Goal: Task Accomplishment & Management: Manage account settings

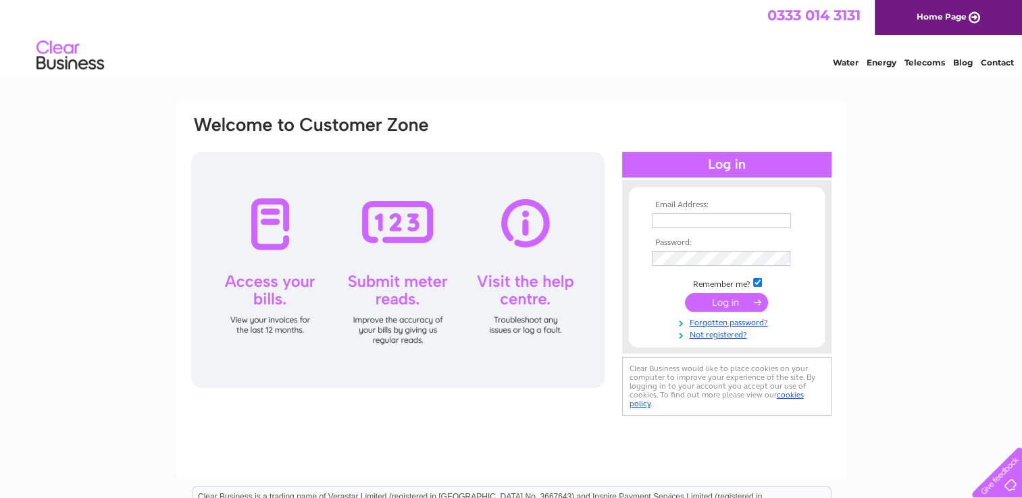
type input "discountmotorrepairs@hotmail.com"
click at [727, 306] on input "submit" at bounding box center [726, 302] width 83 height 19
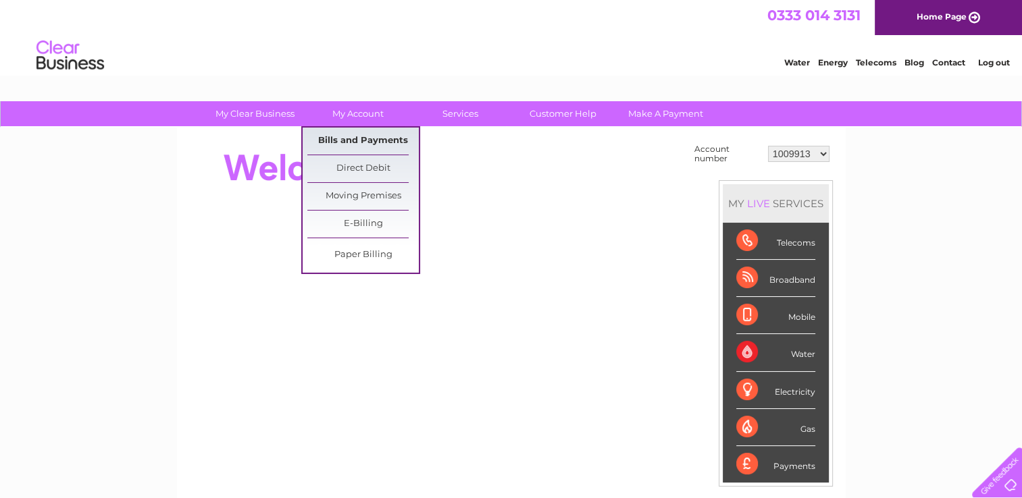
click at [374, 136] on link "Bills and Payments" at bounding box center [362, 141] width 111 height 27
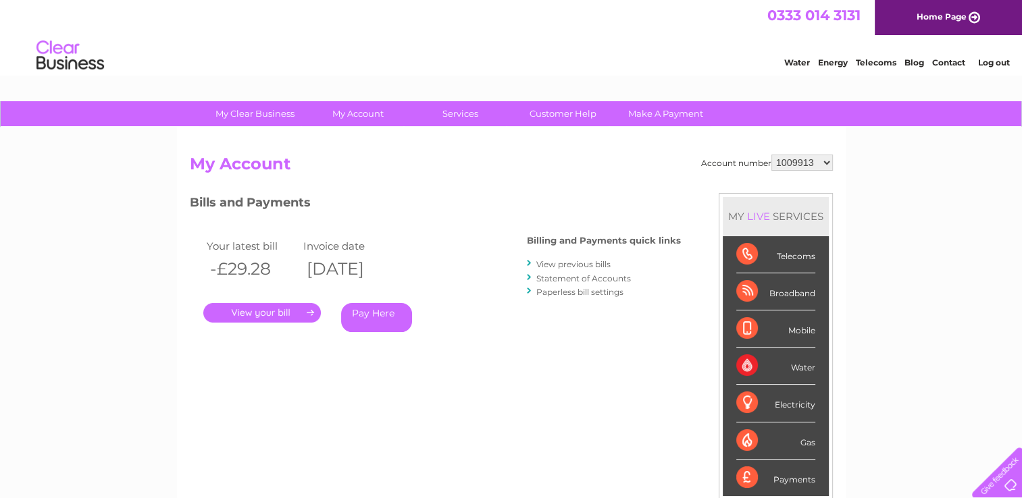
click at [549, 263] on link "View previous bills" at bounding box center [573, 264] width 74 height 10
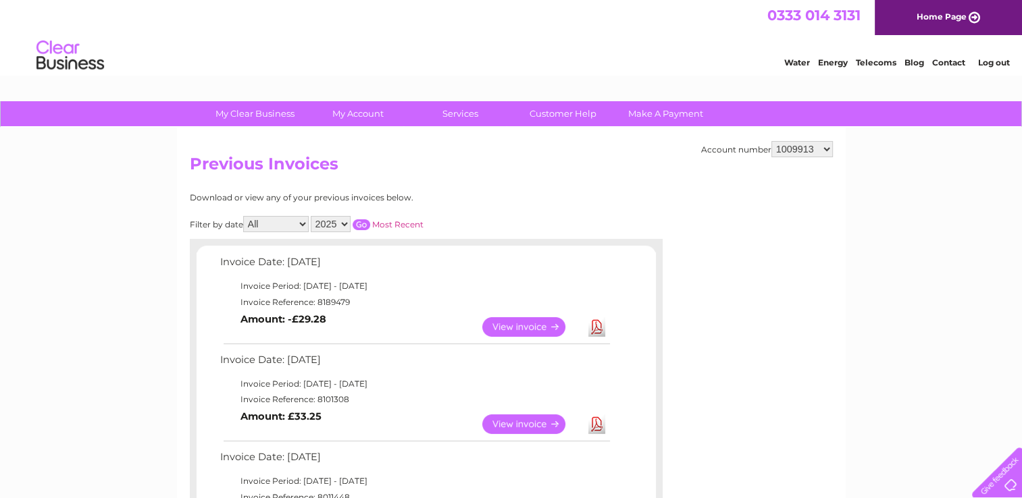
click at [507, 323] on link "View" at bounding box center [531, 327] width 99 height 20
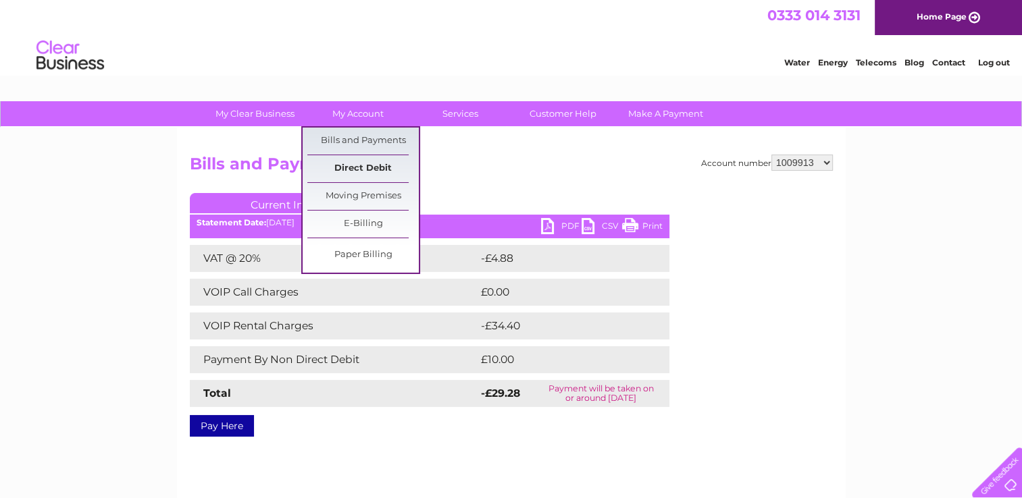
click at [363, 170] on link "Direct Debit" at bounding box center [362, 168] width 111 height 27
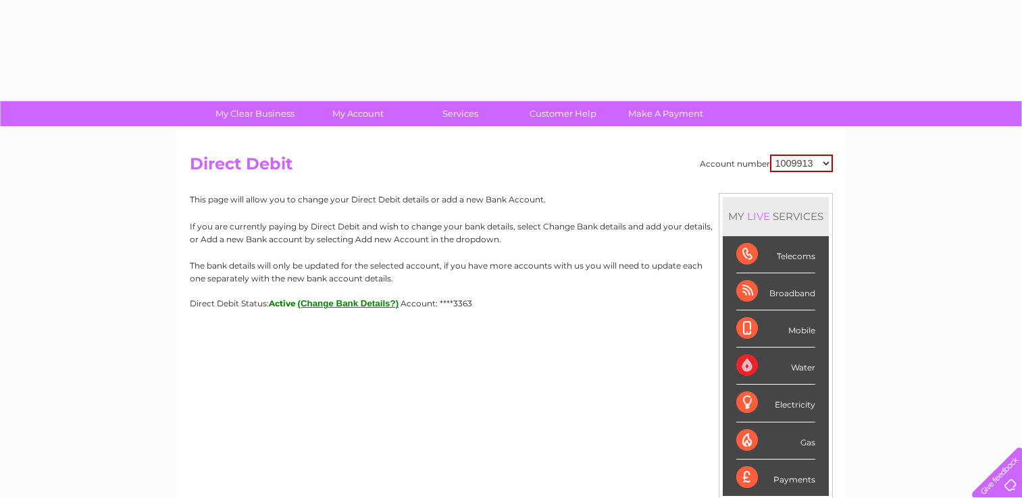
click at [568, 221] on p "If you are currently paying by Direct Debit and wish to change your bank detail…" at bounding box center [511, 233] width 643 height 26
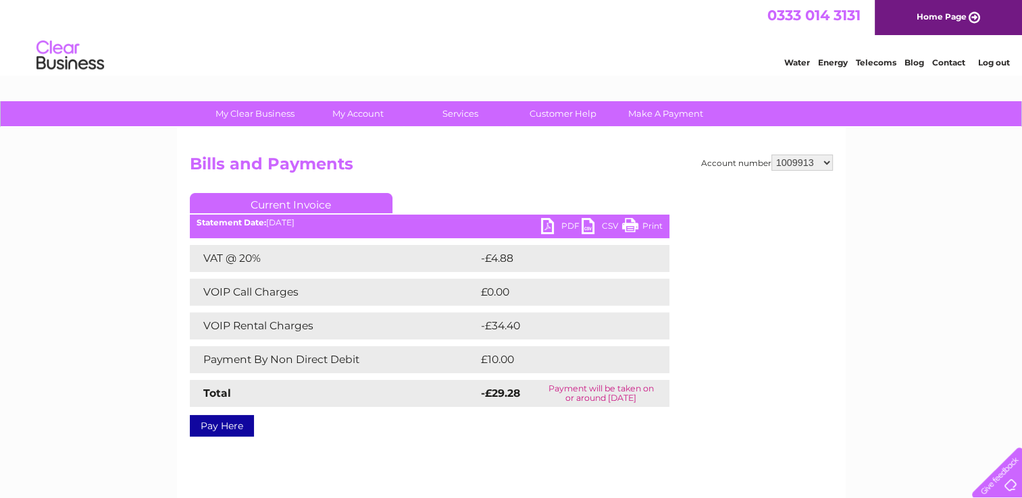
click at [557, 228] on link "PDF" at bounding box center [561, 228] width 41 height 20
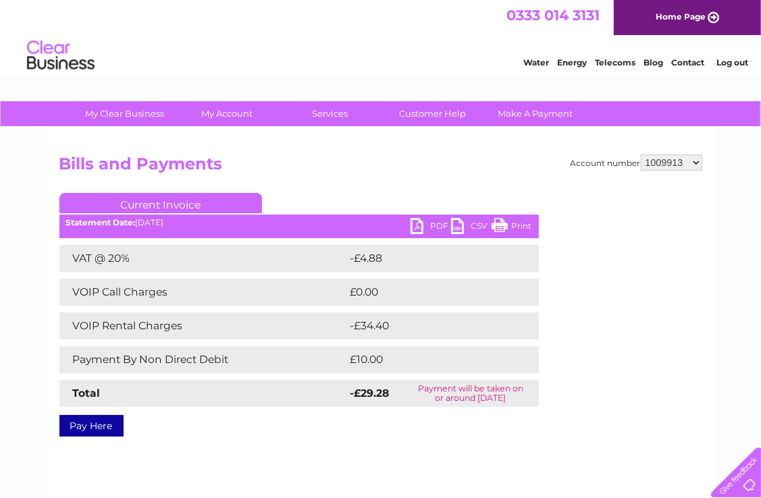
drag, startPoint x: 520, startPoint y: 226, endPoint x: 101, endPoint y: 424, distance: 463.1
click at [520, 226] on link "Print" at bounding box center [512, 228] width 41 height 20
click at [696, 163] on select "1009913 30324583" at bounding box center [671, 163] width 61 height 16
select select "30324583"
click at [641, 155] on select "1009913 30324583" at bounding box center [671, 163] width 61 height 16
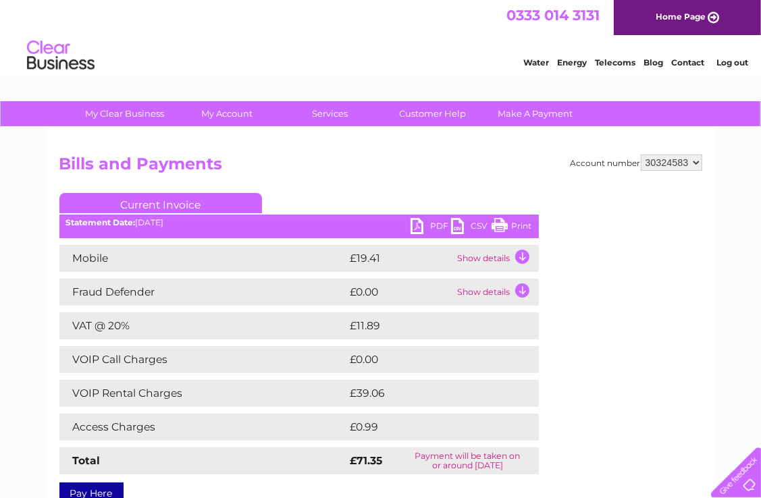
click at [430, 226] on link "PDF" at bounding box center [431, 228] width 41 height 20
